Goal: Task Accomplishment & Management: Use online tool/utility

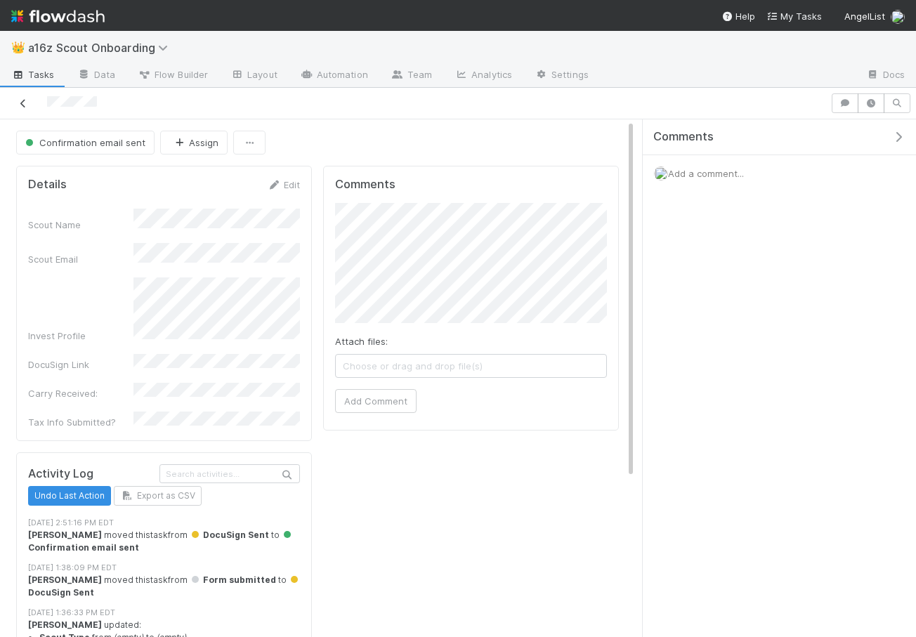
click at [24, 103] on icon at bounding box center [23, 103] width 14 height 9
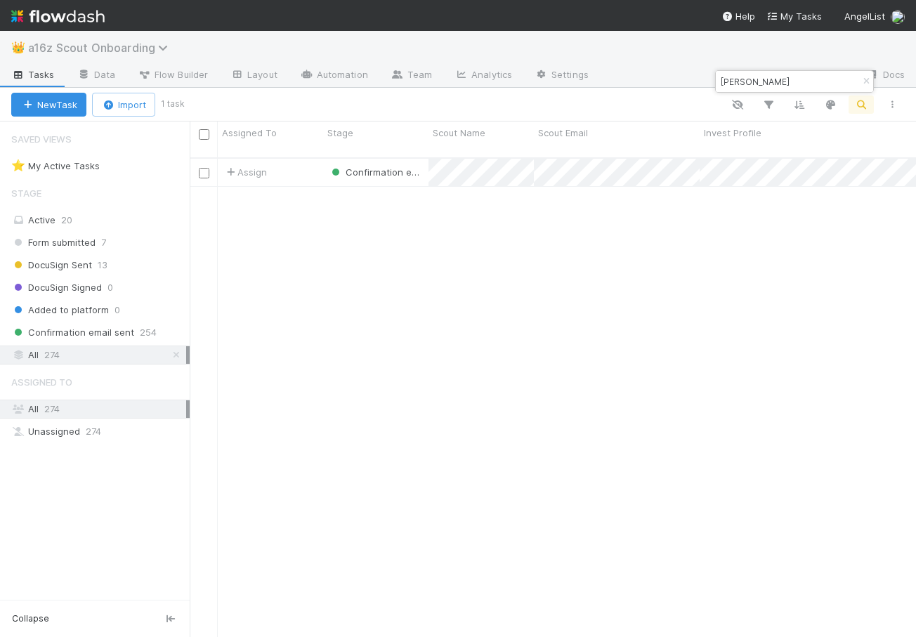
scroll to position [490, 726]
click at [65, 50] on span "a16z Scout Onboarding" at bounding box center [101, 48] width 147 height 14
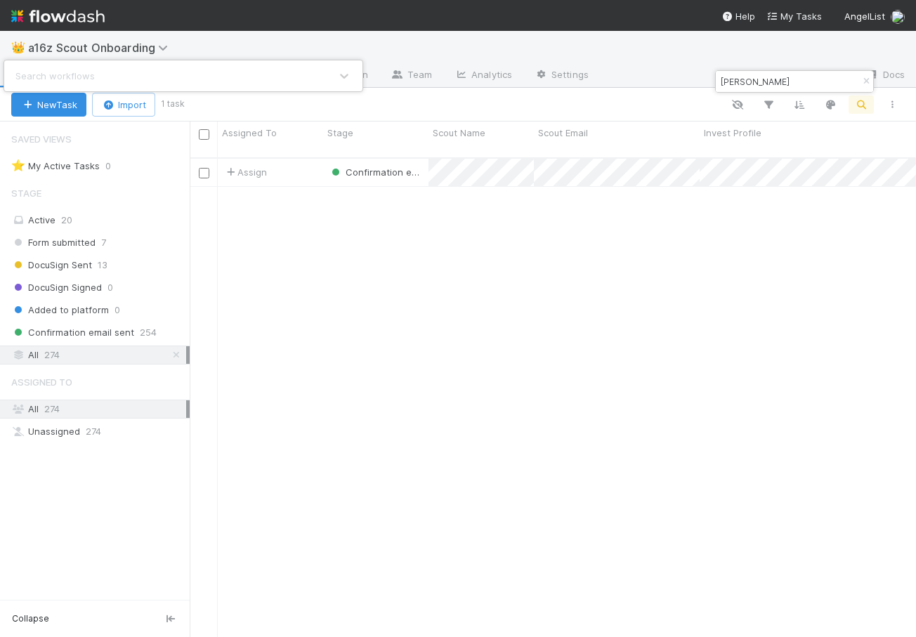
click at [559, 447] on div "Search workflows" at bounding box center [458, 318] width 916 height 637
click at [77, 221] on div "Active 20" at bounding box center [98, 220] width 175 height 18
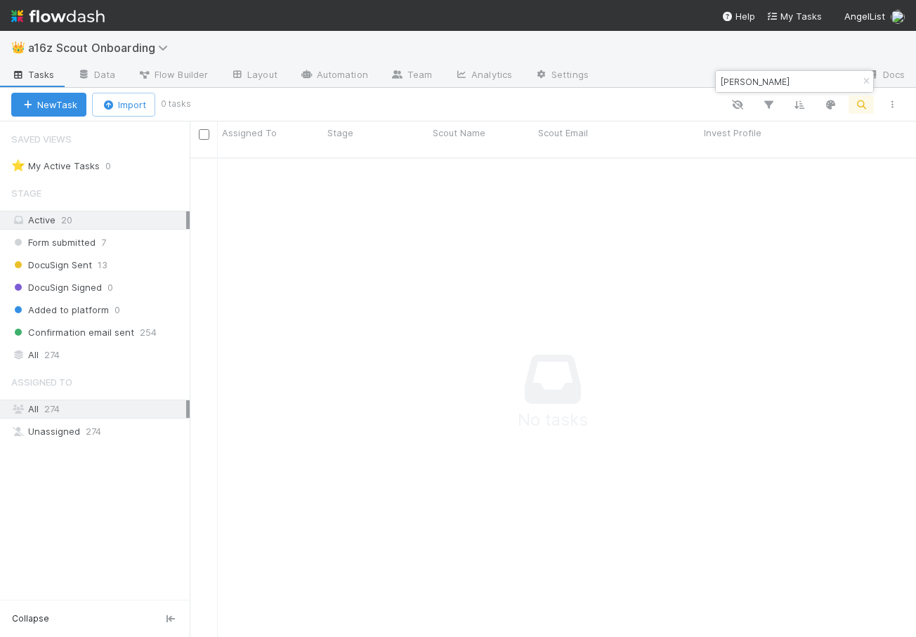
scroll to position [490, 726]
click at [74, 217] on div "Active 20" at bounding box center [98, 220] width 175 height 18
click at [77, 415] on div "All 274" at bounding box center [98, 409] width 175 height 18
click at [71, 353] on div "All 274" at bounding box center [98, 355] width 175 height 18
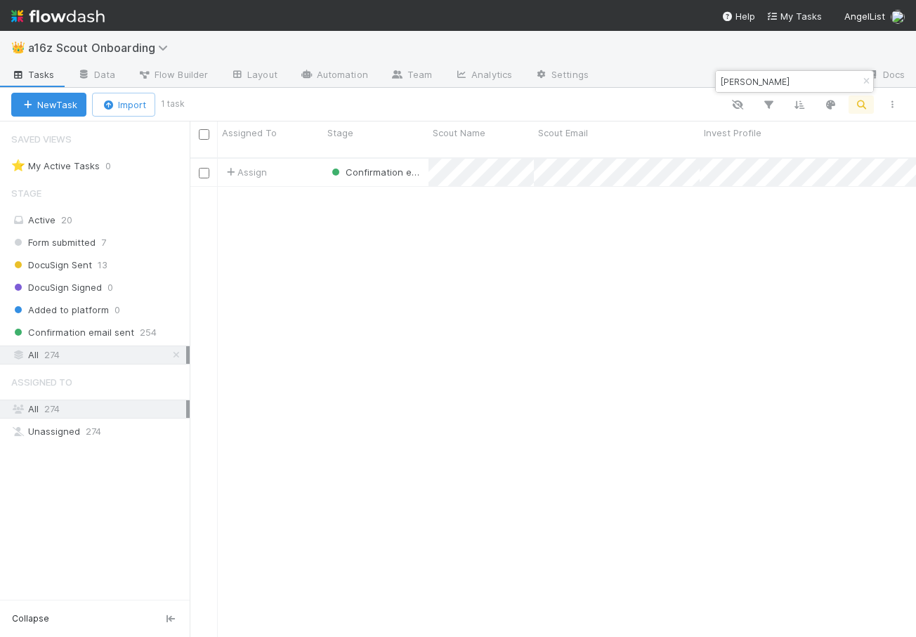
scroll to position [490, 726]
click at [866, 80] on icon "button" at bounding box center [866, 81] width 14 height 8
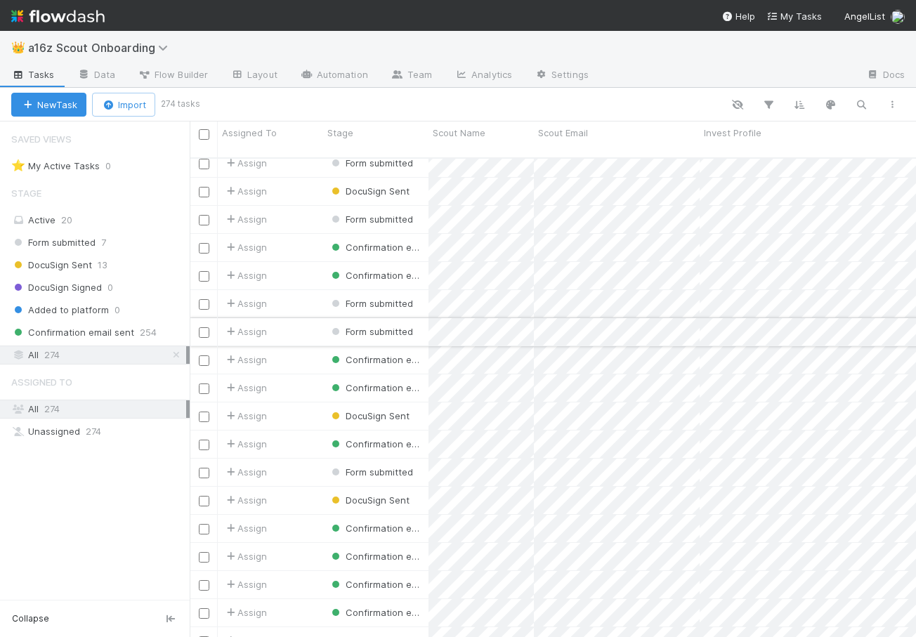
scroll to position [0, 0]
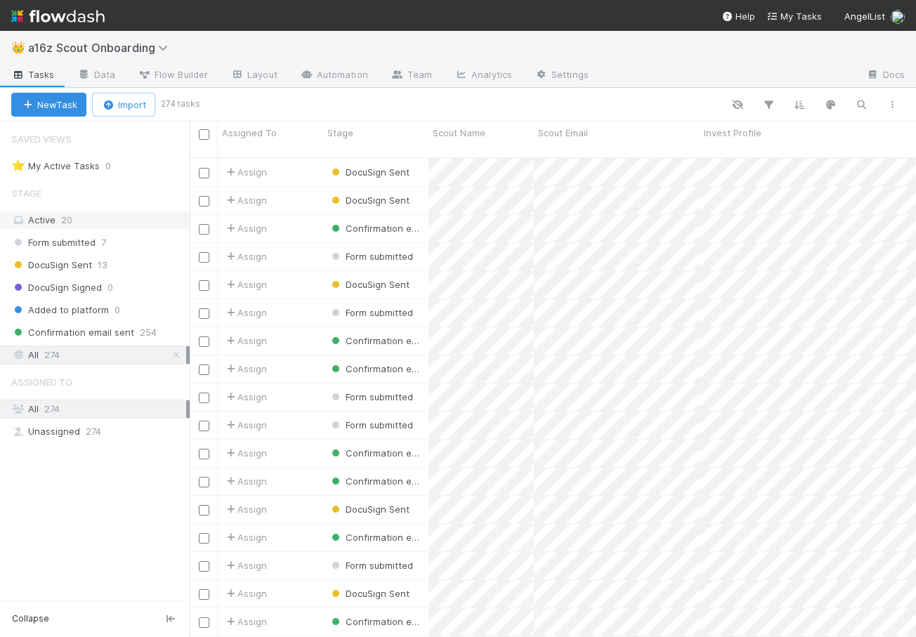
click at [100, 213] on div "Active 20" at bounding box center [98, 220] width 175 height 18
click at [304, 191] on div "Assign" at bounding box center [270, 200] width 105 height 27
